Goal: Check status: Check status

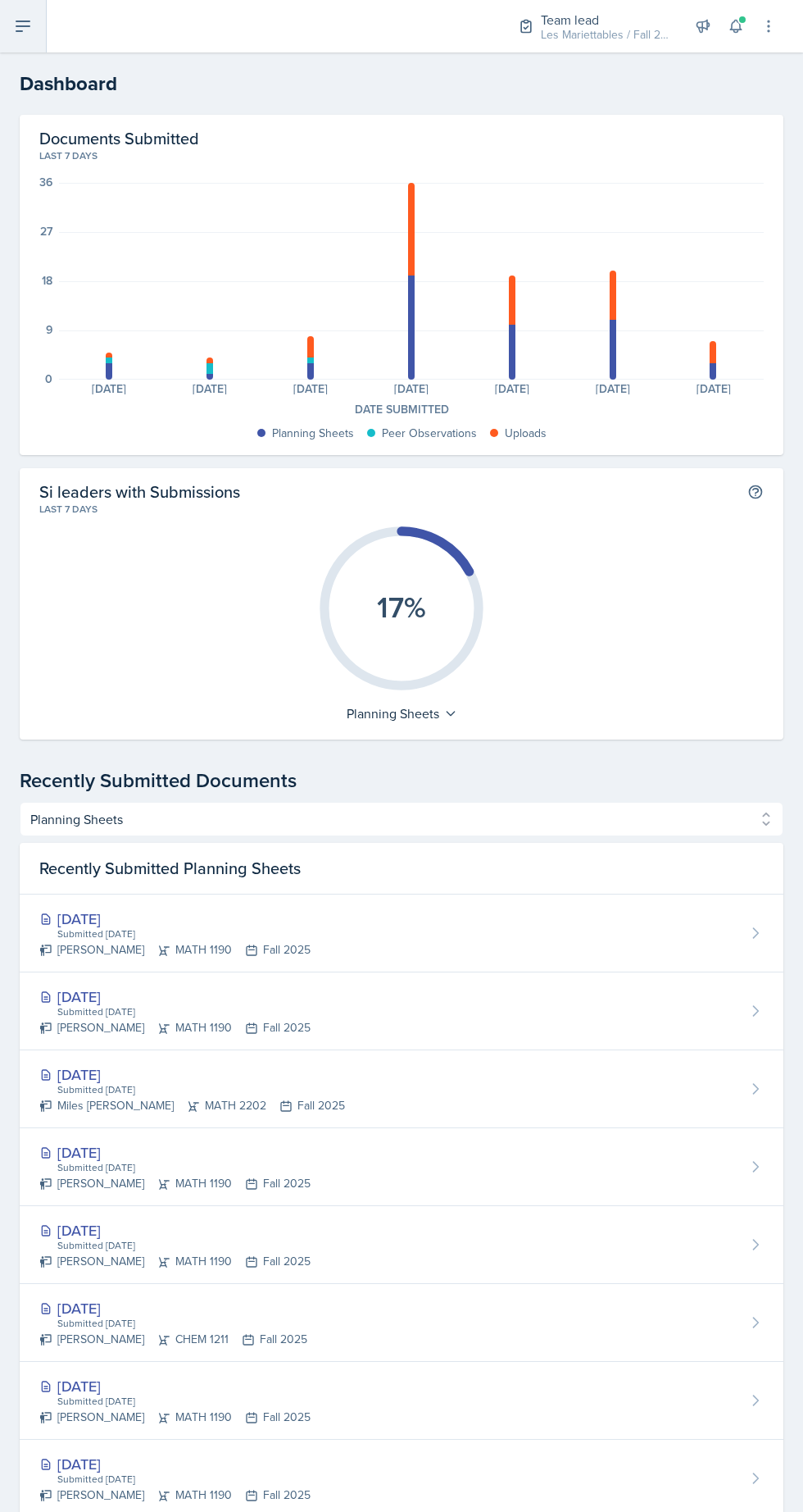
click at [23, 26] on icon at bounding box center [22, 26] width 13 height 10
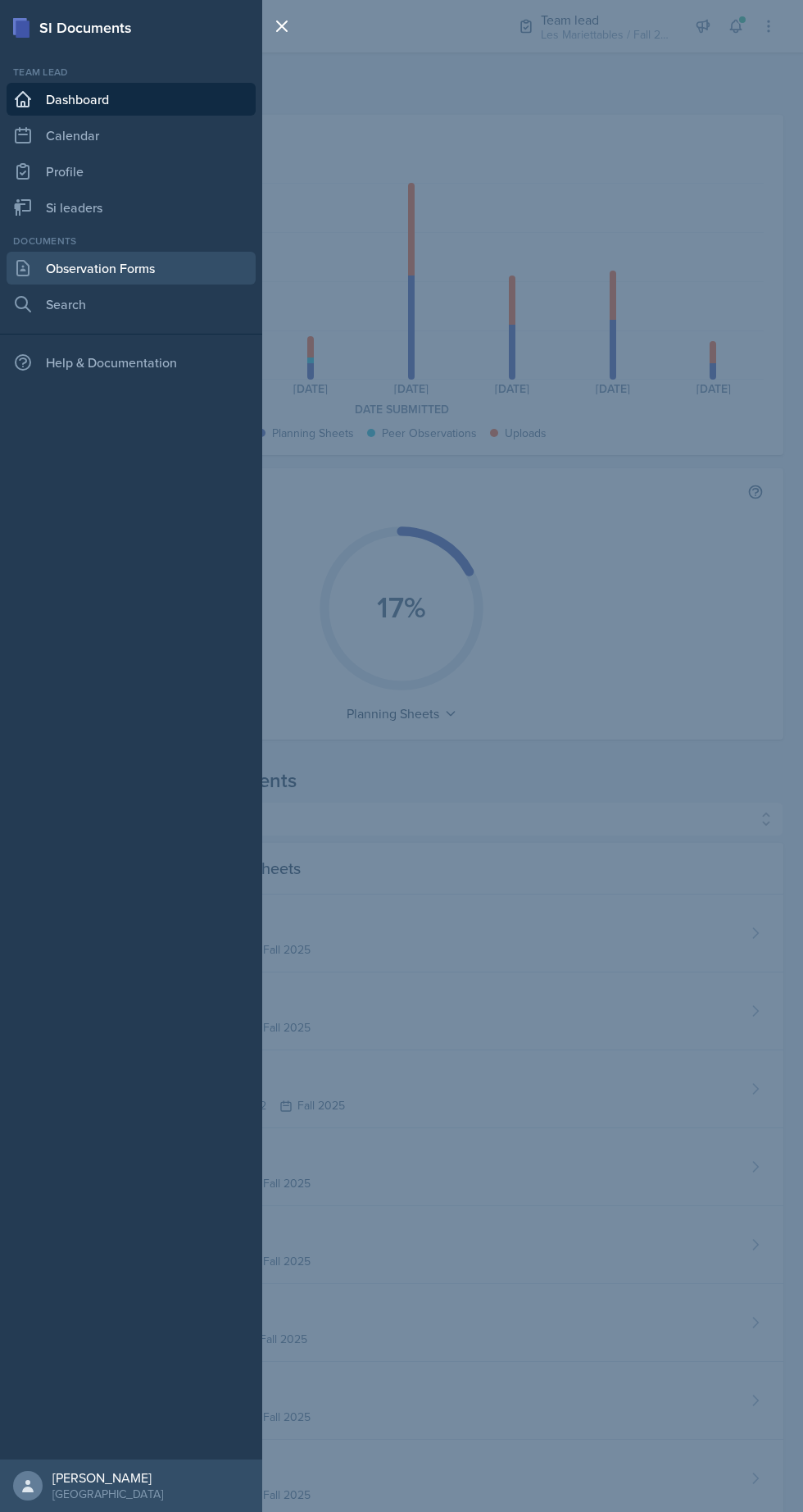
click at [64, 265] on link "Observation Forms" at bounding box center [131, 269] width 249 height 33
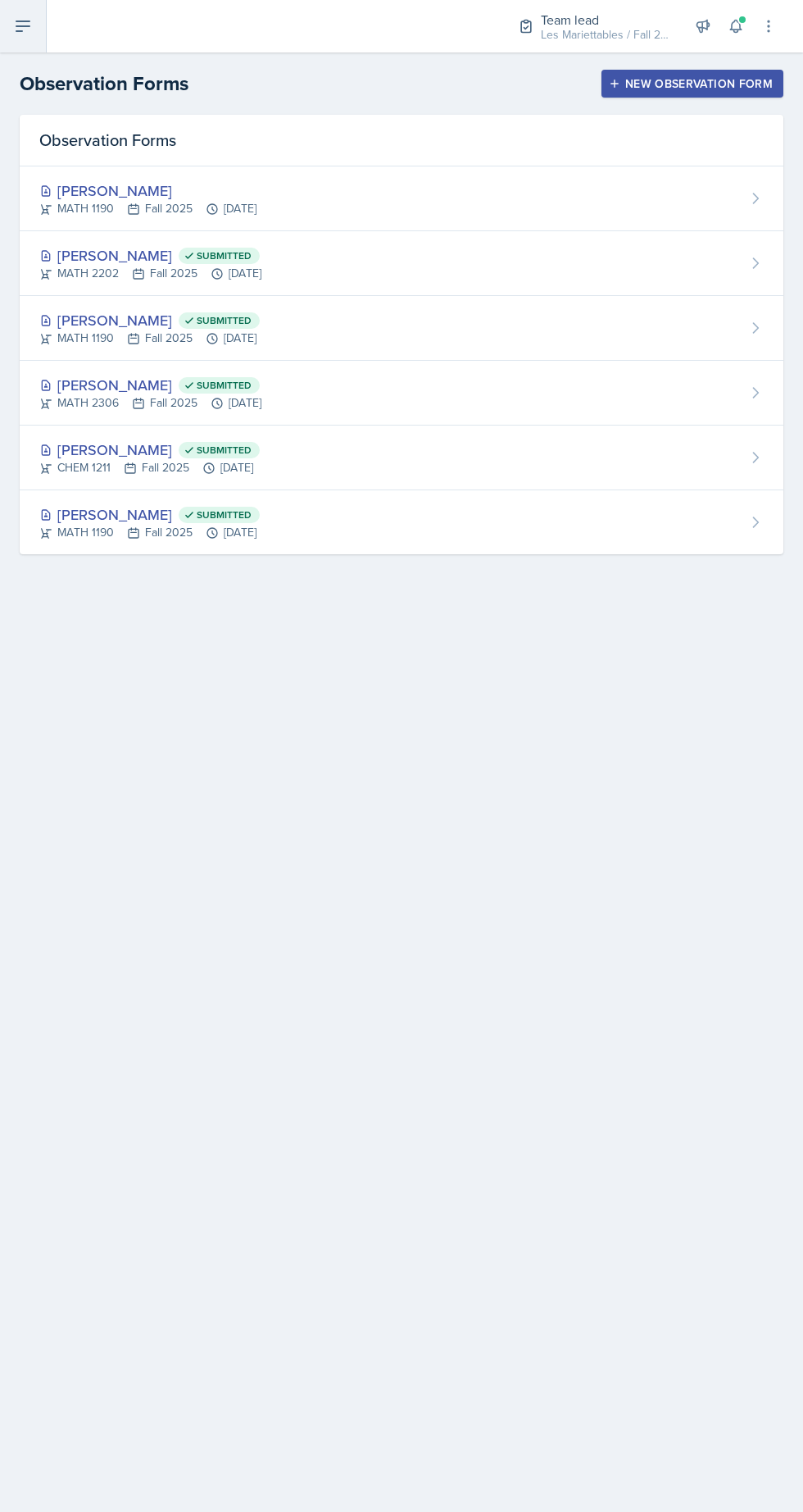
click at [23, 26] on icon at bounding box center [22, 26] width 13 height 10
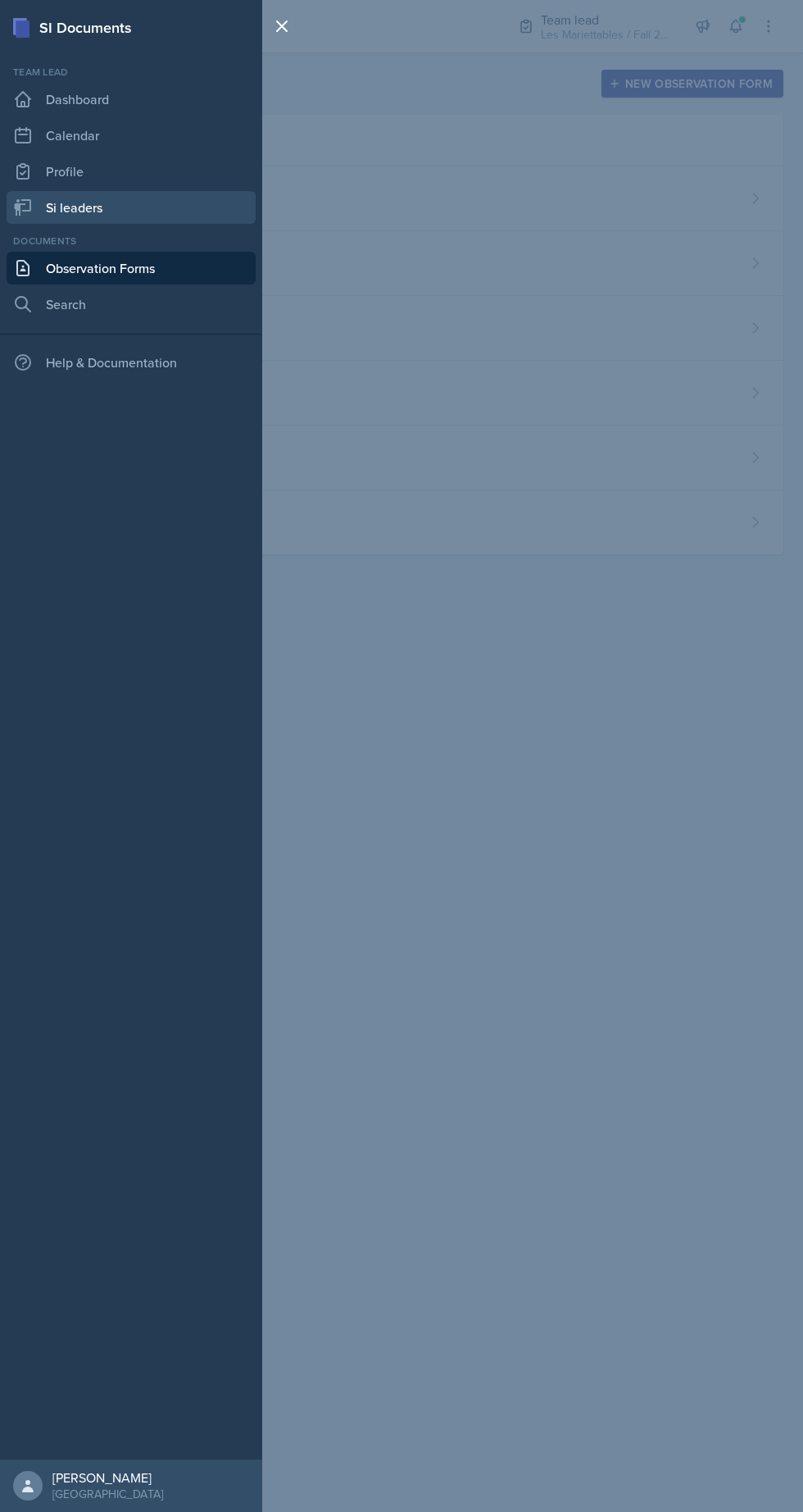
click at [23, 206] on icon at bounding box center [22, 207] width 19 height 19
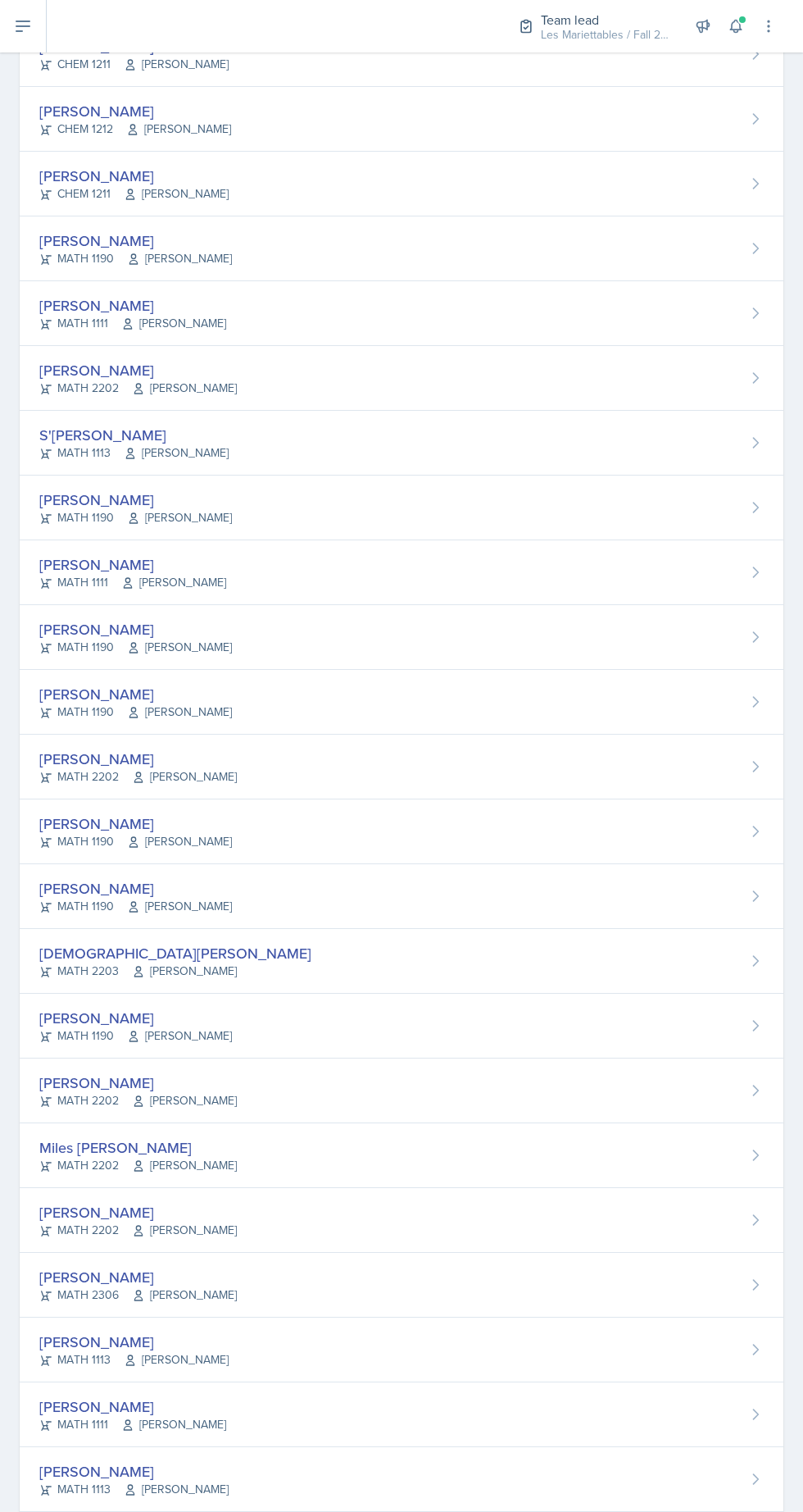
scroll to position [100, 0]
click at [361, 994] on div "[PERSON_NAME] MATH 1190 [PERSON_NAME]" at bounding box center [401, 1026] width 764 height 65
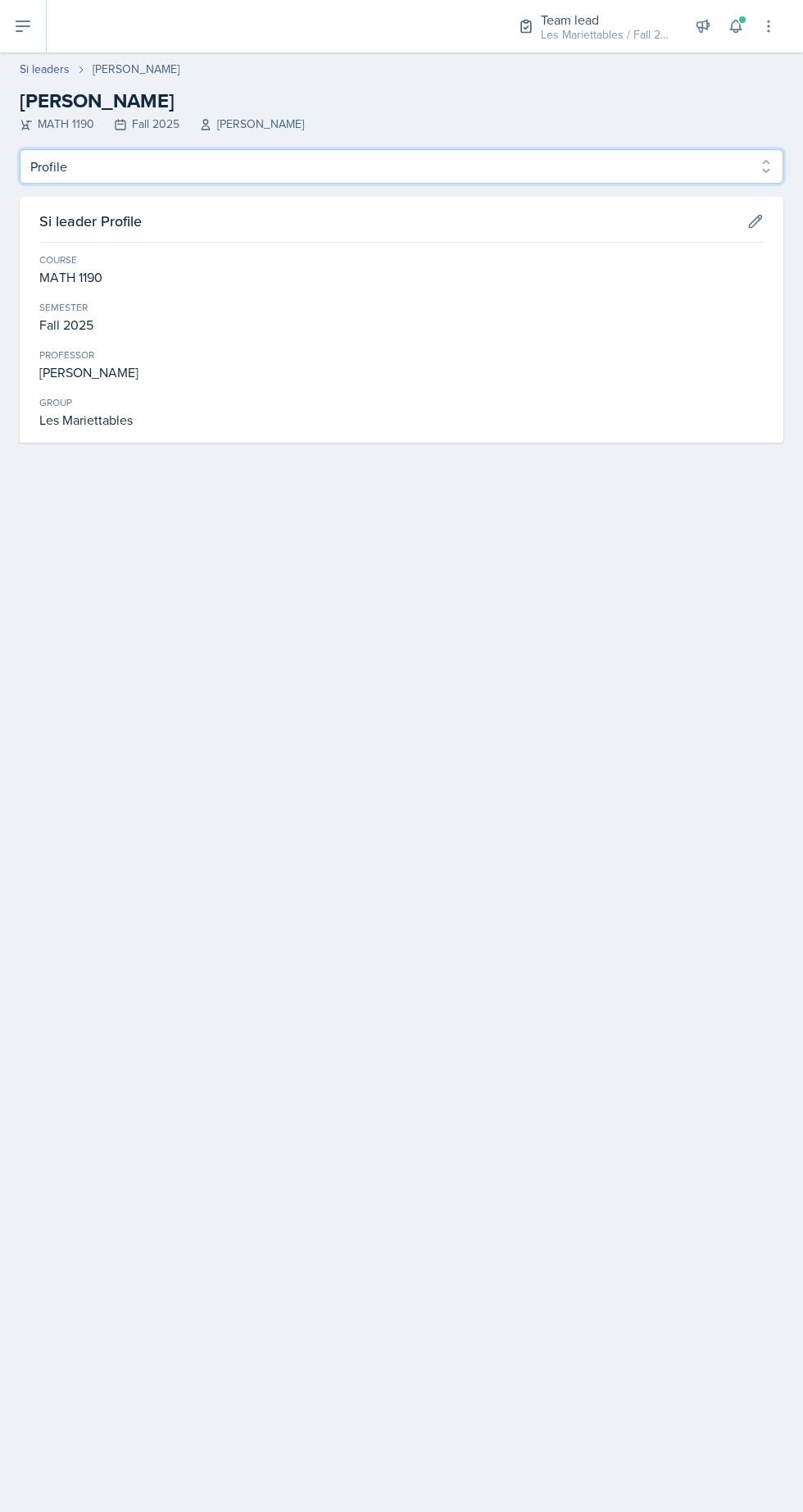
click at [266, 154] on select "Profile Planning Sheets Observation Forms Uploads" at bounding box center [401, 166] width 764 height 34
select select "Planning Sheets"
click at [19, 149] on select "Profile Planning Sheets Observation Forms Uploads" at bounding box center [401, 166] width 764 height 34
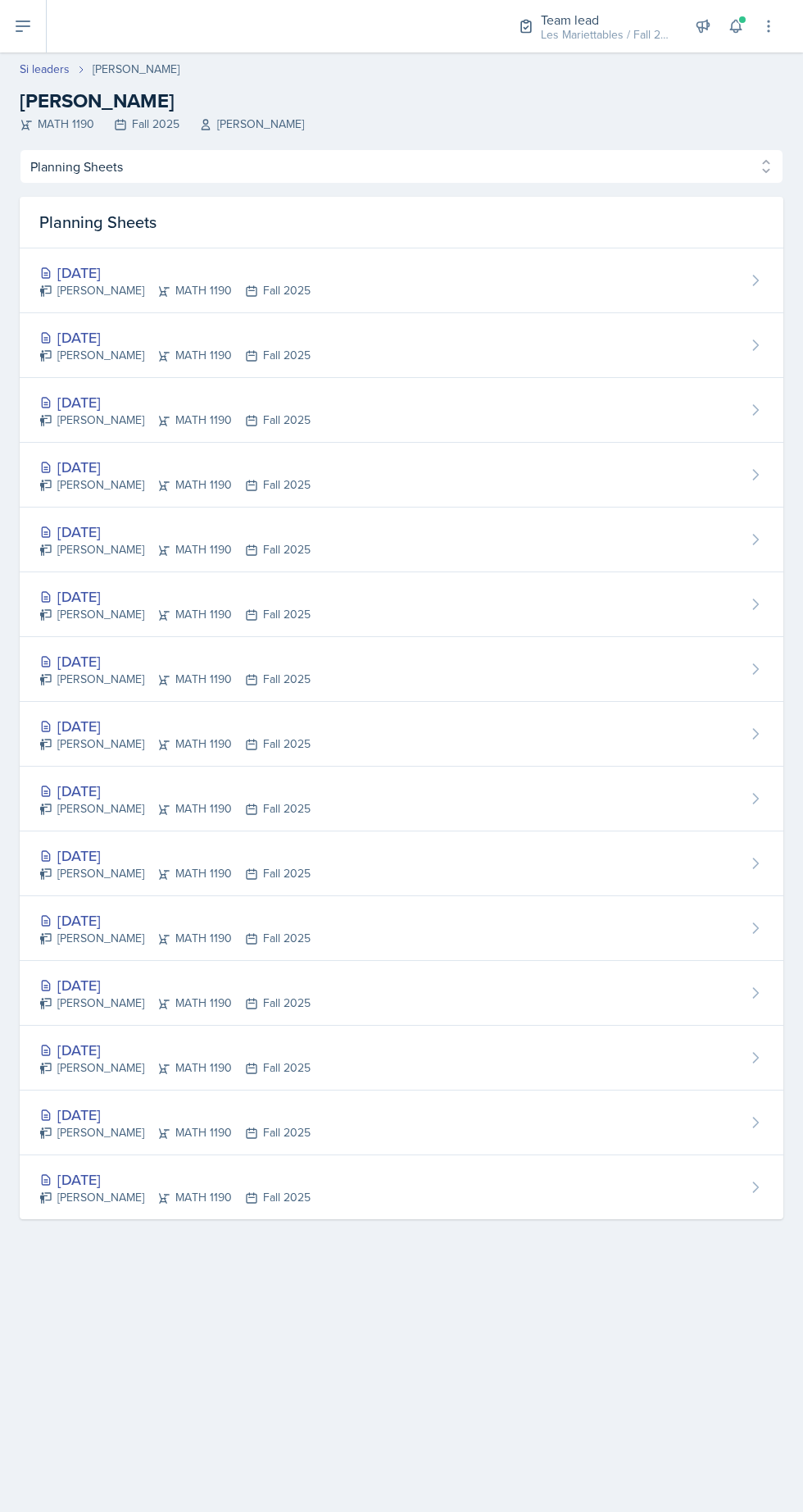
click at [469, 335] on div "[DATE] [PERSON_NAME] MATH 1190 Fall 2025" at bounding box center [401, 346] width 764 height 65
